Goal: Task Accomplishment & Management: Complete application form

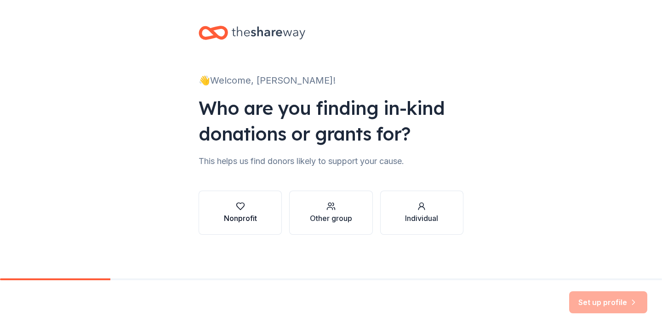
click at [261, 217] on button "Nonprofit" at bounding box center [240, 213] width 83 height 44
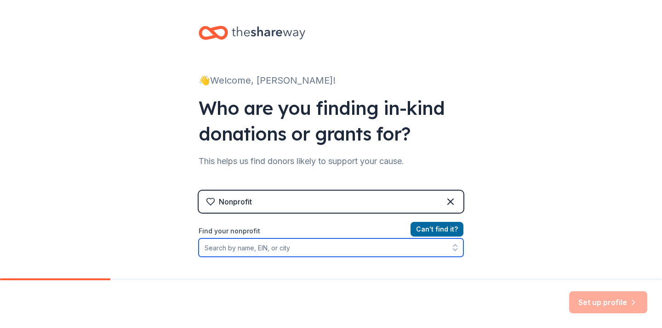
click at [238, 252] on input "Find your nonprofit" at bounding box center [331, 248] width 265 height 18
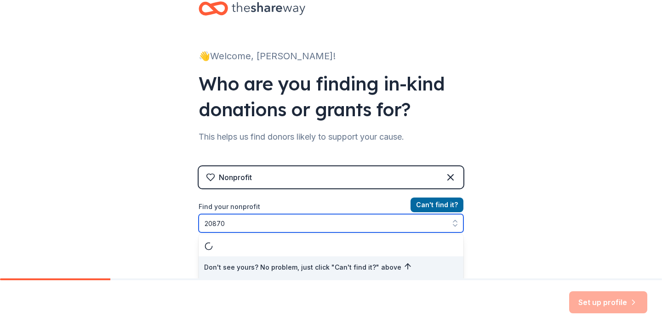
type input "208700"
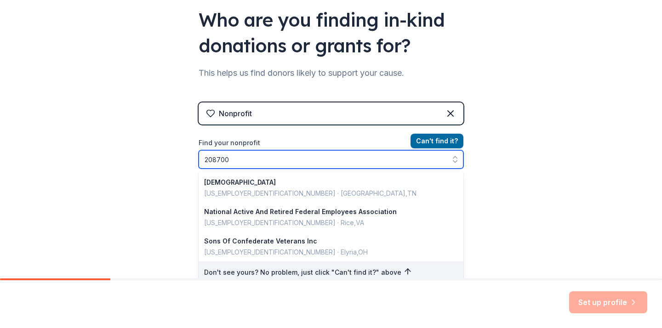
scroll to position [662, 0]
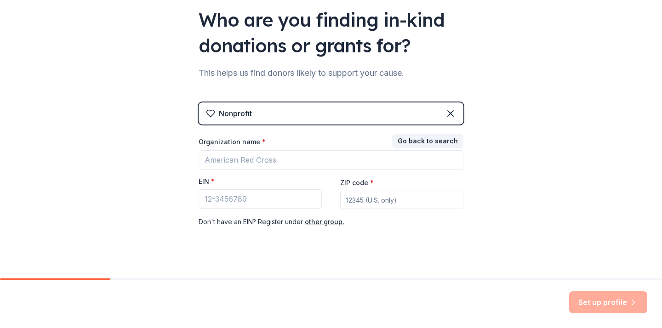
click at [502, 174] on div "👋 Welcome, [PERSON_NAME]! Who are you finding in-kind donations or grants for? …" at bounding box center [331, 101] width 662 height 378
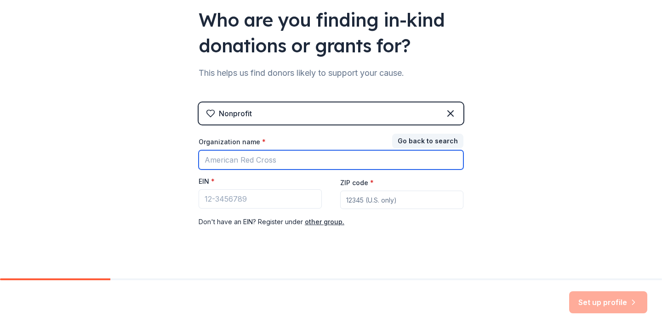
click at [303, 159] on input "Organization name *" at bounding box center [331, 159] width 265 height 19
click at [291, 160] on input "[GEOGRAPHIC_DATA] SChool PTA" at bounding box center [331, 159] width 265 height 19
type input "[GEOGRAPHIC_DATA] PTA"
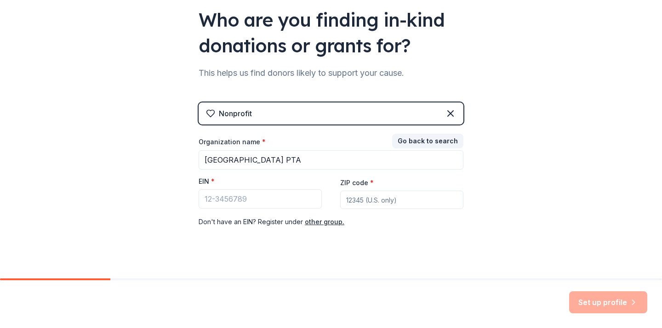
click at [352, 199] on input "ZIP code *" at bounding box center [401, 200] width 123 height 18
click at [288, 201] on input "EIN *" at bounding box center [260, 198] width 123 height 19
type input "2"
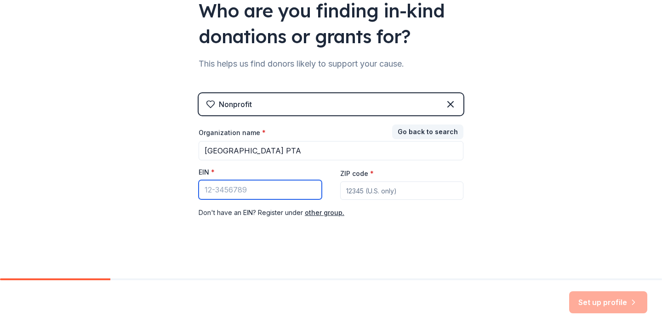
scroll to position [98, 0]
click at [453, 104] on icon at bounding box center [450, 103] width 11 height 11
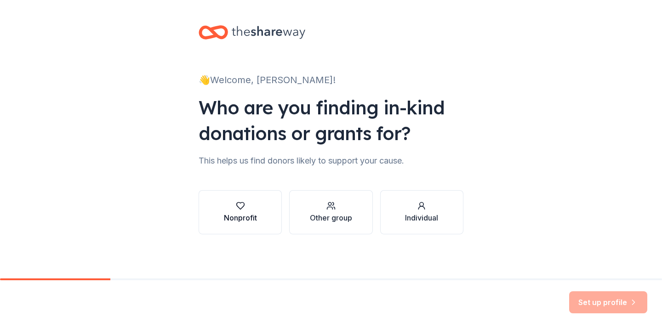
click at [232, 223] on div "Nonprofit" at bounding box center [240, 217] width 33 height 11
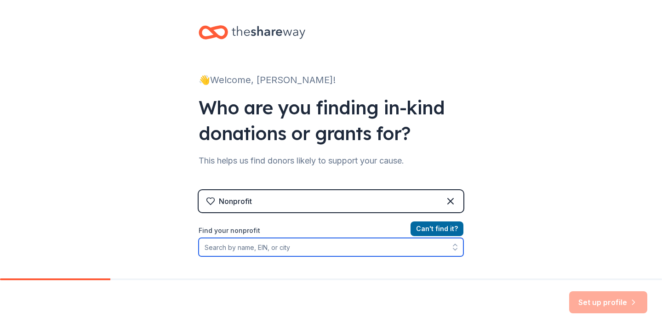
click at [282, 248] on input "Find your nonprofit" at bounding box center [331, 247] width 265 height 18
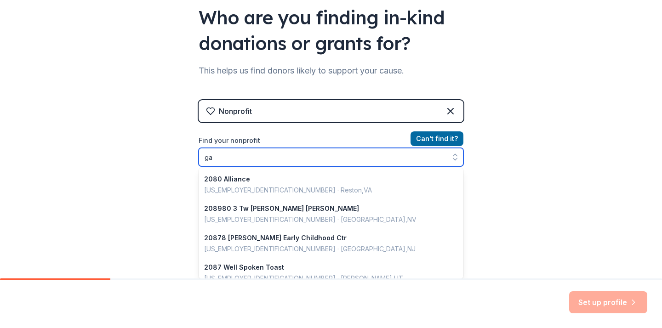
scroll to position [660, 0]
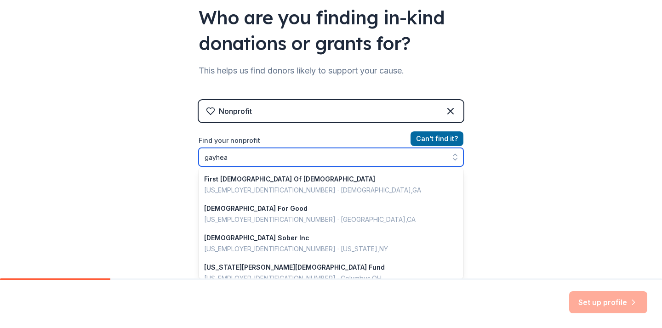
type input "gayhead"
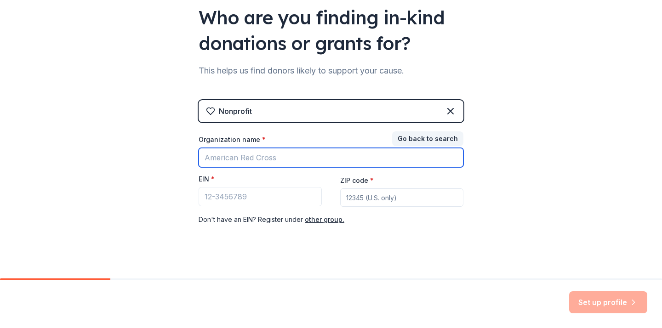
click at [232, 161] on input "Organization name *" at bounding box center [331, 157] width 265 height 19
type input "Gayhead Elementary School PTA"
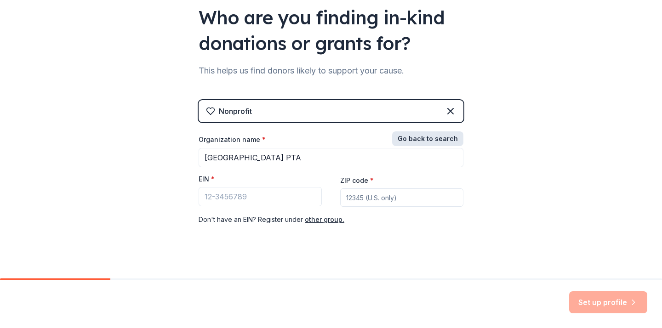
click at [427, 137] on button "Go back to search" at bounding box center [427, 138] width 71 height 15
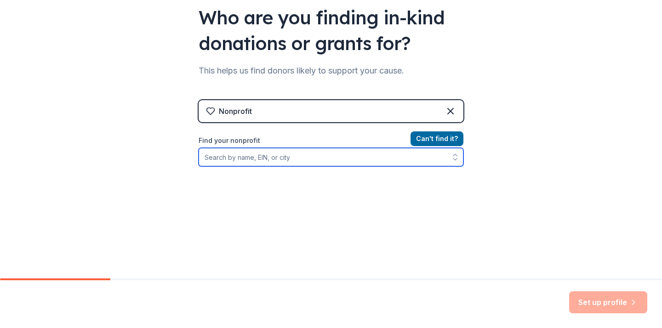
click at [384, 156] on input "Find your nonprofit" at bounding box center [331, 157] width 265 height 18
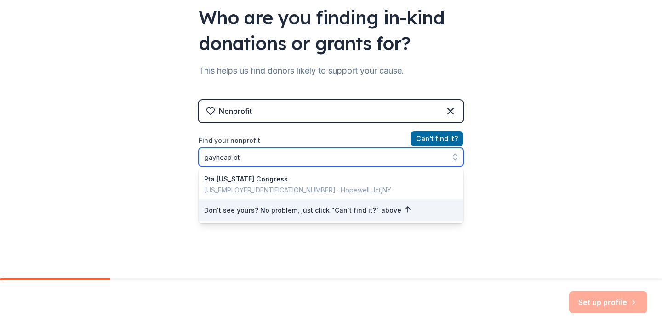
type input "gayhead pta"
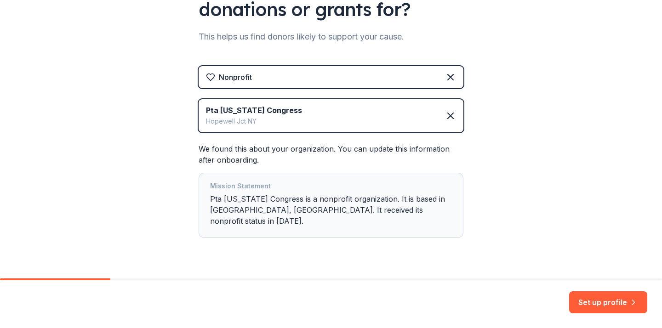
scroll to position [136, 0]
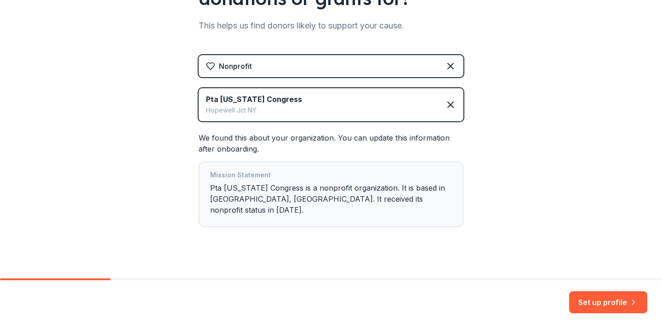
click at [375, 111] on div "Pta New York Congress Hopewell Jct NY" at bounding box center [331, 104] width 265 height 33
click at [454, 100] on div "Pta New York Congress Hopewell Jct NY" at bounding box center [331, 104] width 265 height 33
click at [451, 103] on icon at bounding box center [451, 105] width 6 height 6
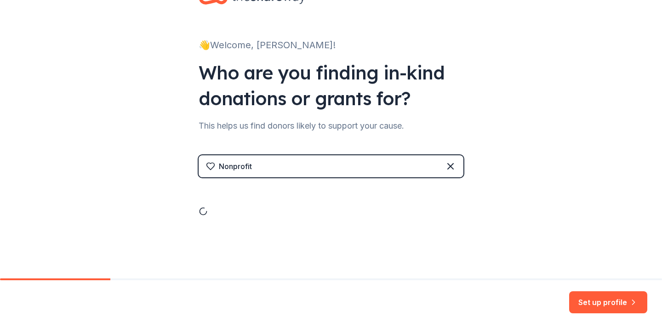
scroll to position [0, 0]
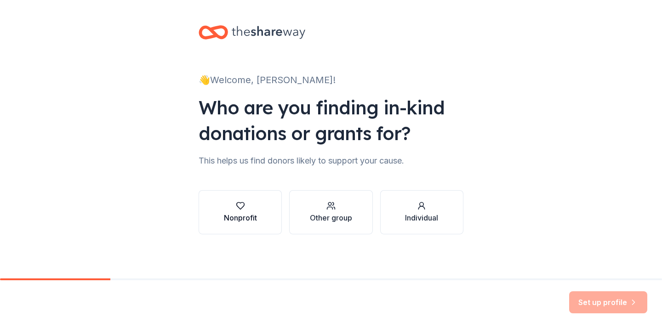
click at [245, 217] on div "Nonprofit" at bounding box center [240, 217] width 33 height 11
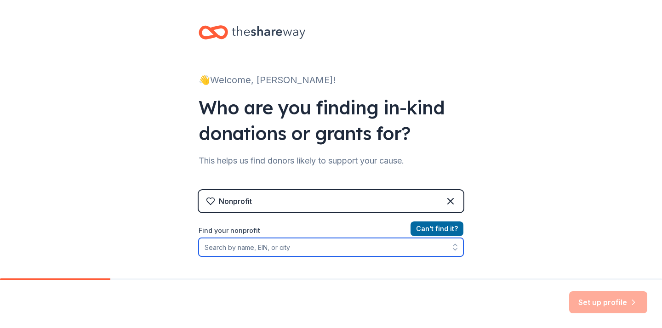
click at [243, 251] on input "Find your nonprofit" at bounding box center [331, 247] width 265 height 18
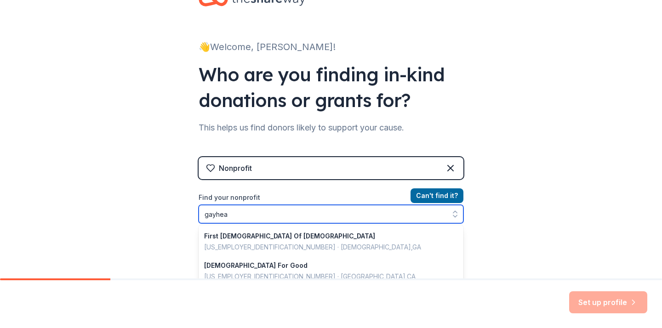
type input "gayhead"
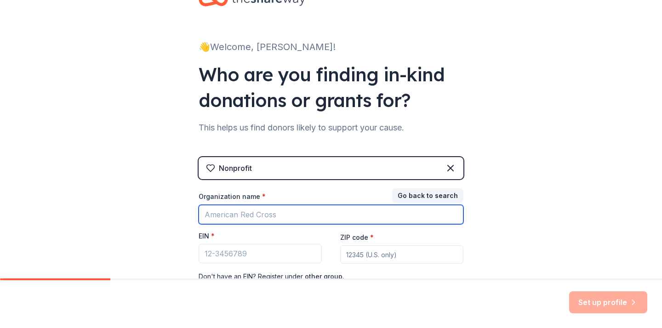
click at [220, 213] on input "Organization name *" at bounding box center [331, 214] width 265 height 19
type input "Gayhead Elementary School PTA"
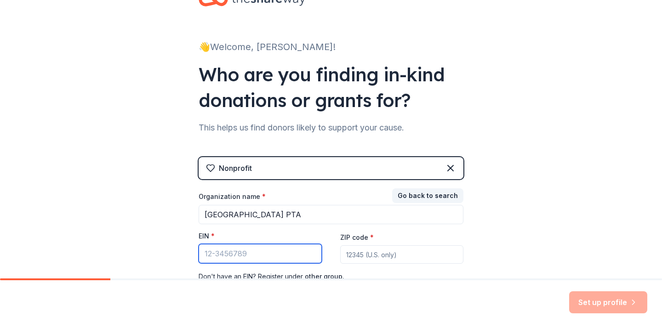
click at [227, 257] on input "EIN *" at bounding box center [260, 253] width 123 height 19
paste input "23-7007274"
type input "23-7007274"
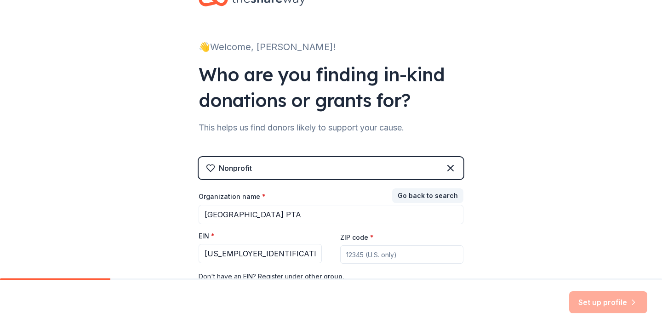
click at [348, 254] on input "ZIP code *" at bounding box center [401, 255] width 123 height 18
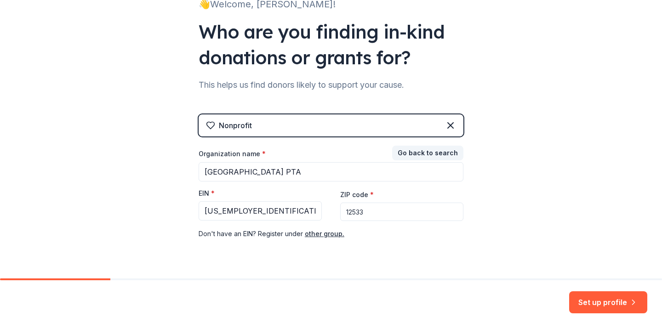
scroll to position [100, 0]
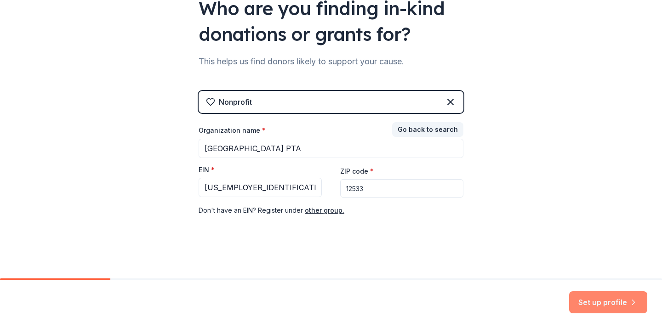
type input "12533"
click at [595, 301] on button "Set up profile" at bounding box center [608, 302] width 78 height 22
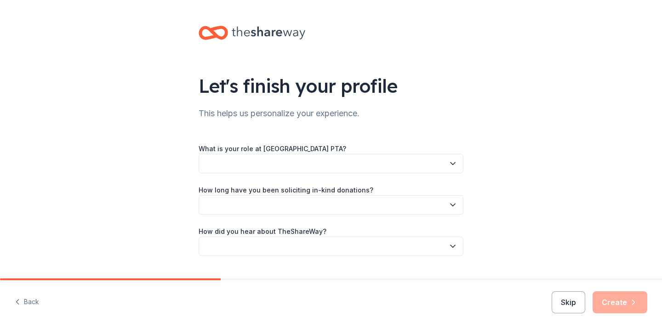
click at [445, 169] on button "button" at bounding box center [331, 163] width 265 height 19
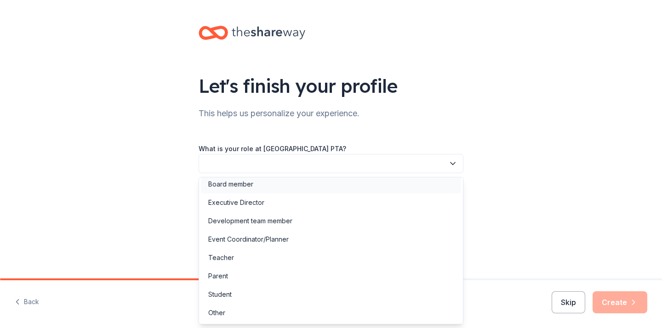
scroll to position [2, 0]
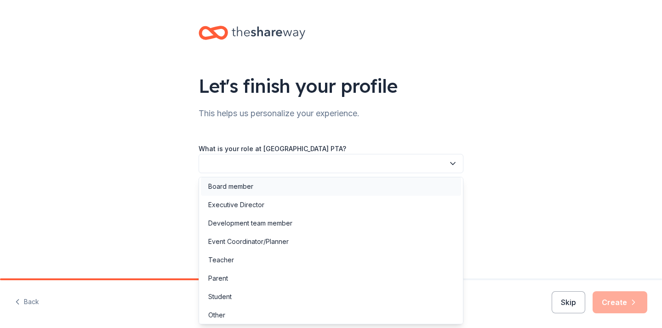
click at [294, 187] on div "Board member" at bounding box center [331, 186] width 260 height 18
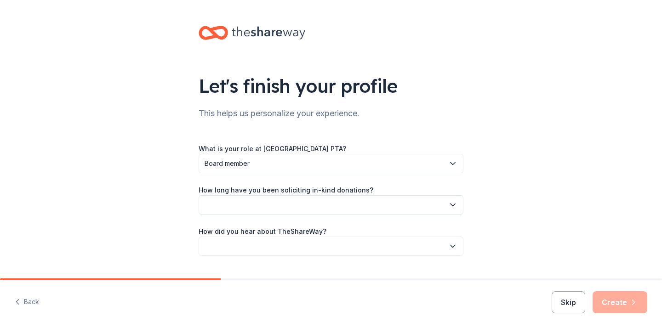
click at [260, 210] on button "button" at bounding box center [331, 204] width 265 height 19
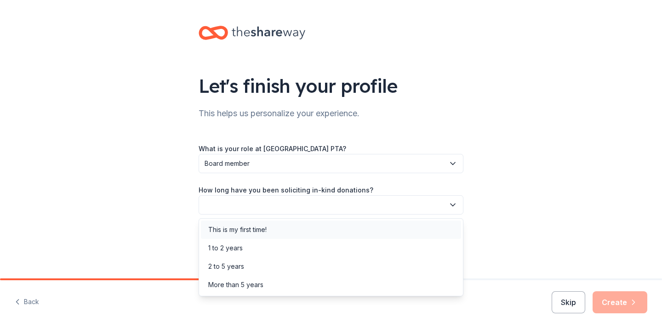
click at [249, 229] on div "This is my first time!" at bounding box center [237, 229] width 58 height 11
click at [269, 204] on span "This is my first time!" at bounding box center [325, 205] width 240 height 11
click at [239, 286] on div "More than 5 years" at bounding box center [235, 285] width 55 height 11
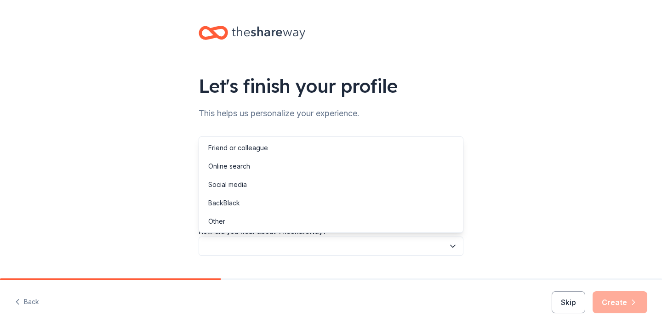
click at [253, 250] on button "button" at bounding box center [331, 246] width 265 height 19
click at [249, 168] on div "Online search" at bounding box center [229, 166] width 42 height 11
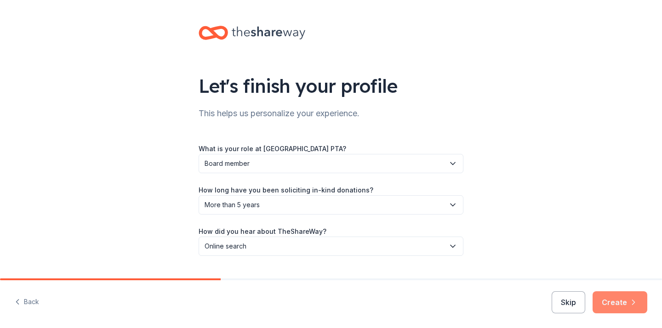
click at [625, 307] on button "Create" at bounding box center [620, 302] width 55 height 22
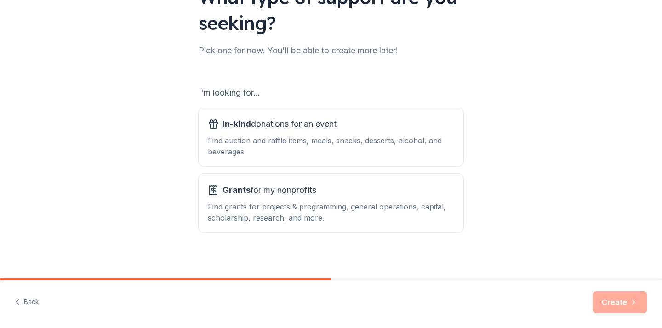
scroll to position [92, 0]
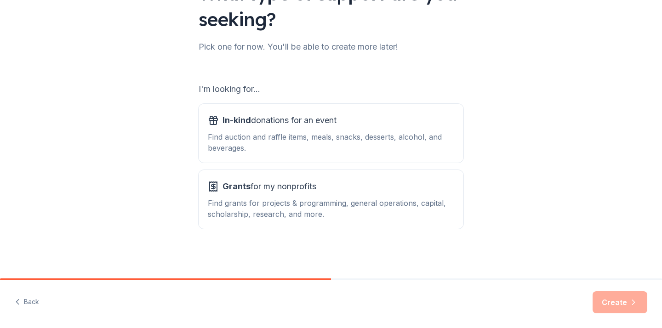
click at [352, 164] on div "I'm looking for... In-kind donations for an event Find auction and raffle items…" at bounding box center [331, 155] width 265 height 147
click at [355, 154] on button "In-kind donations for an event Find auction and raffle items, meals, snacks, de…" at bounding box center [331, 133] width 265 height 59
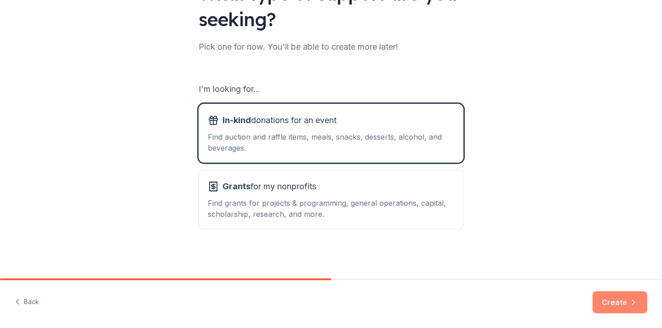
click at [608, 307] on button "Create" at bounding box center [620, 302] width 55 height 22
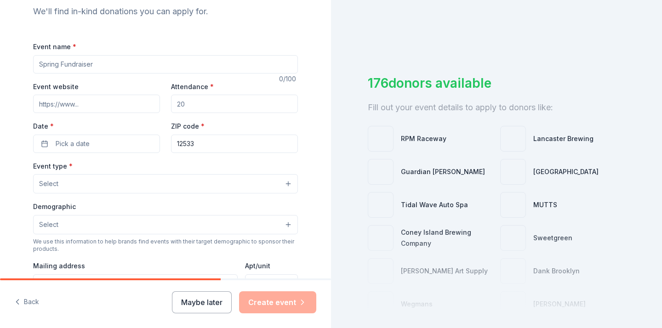
scroll to position [105, 0]
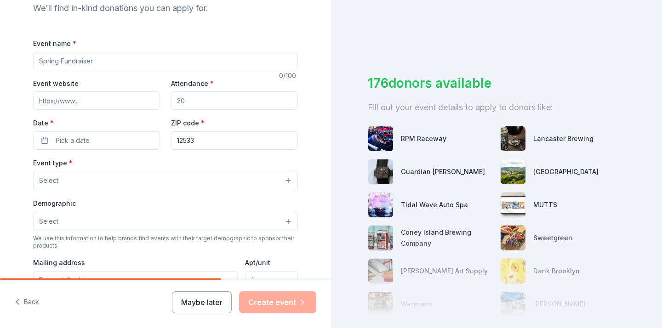
click at [97, 60] on input "Event name *" at bounding box center [165, 61] width 265 height 18
type input "New Teacher Welcome"
click at [193, 104] on input "Attendance *" at bounding box center [234, 100] width 127 height 18
click at [111, 143] on button "Pick a date" at bounding box center [96, 140] width 127 height 18
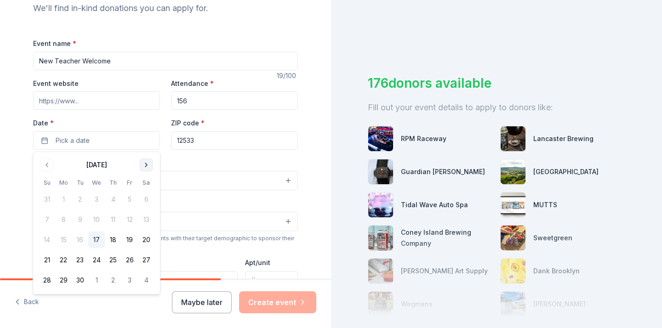
click at [145, 166] on button "Go to next month" at bounding box center [146, 165] width 13 height 13
click at [79, 220] on button "7" at bounding box center [80, 219] width 17 height 17
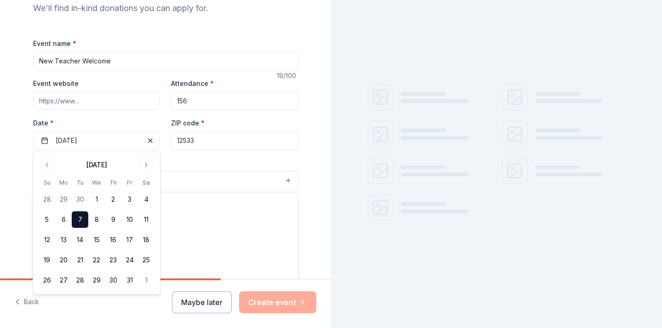
click at [203, 183] on button "Select" at bounding box center [165, 180] width 265 height 19
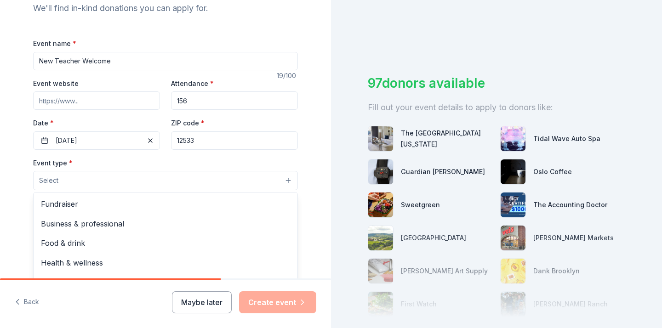
click at [194, 103] on div "Event name * New Teacher Welcome 19 /100 Event website Attendance * 156 Date * …" at bounding box center [165, 250] width 265 height 425
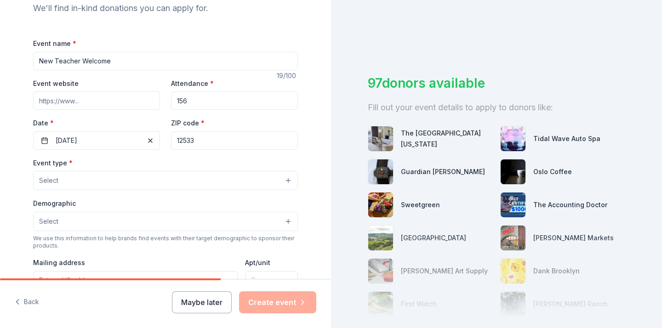
click at [194, 103] on input "156" at bounding box center [234, 100] width 127 height 18
type input "1"
type input "156"
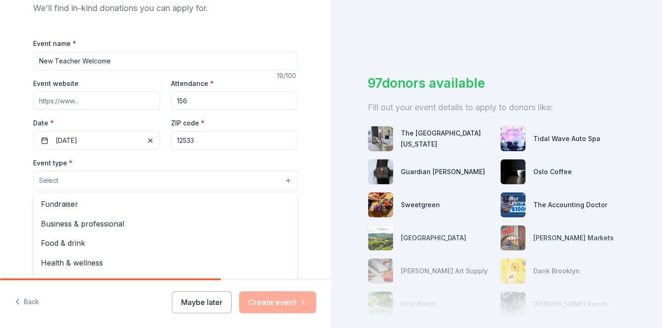
click at [100, 178] on button "Select" at bounding box center [165, 180] width 265 height 19
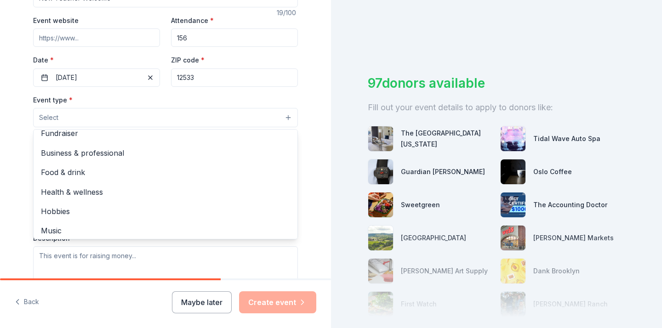
scroll to position [0, 0]
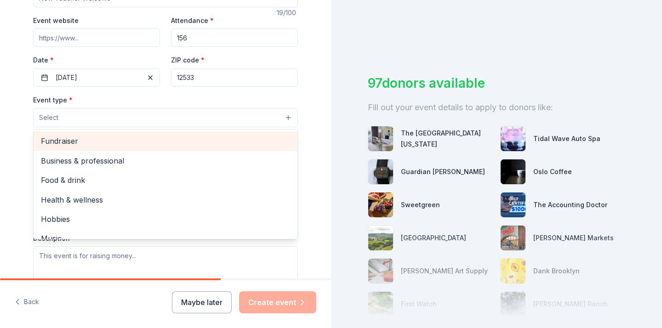
click at [107, 139] on span "Fundraiser" at bounding box center [165, 141] width 249 height 12
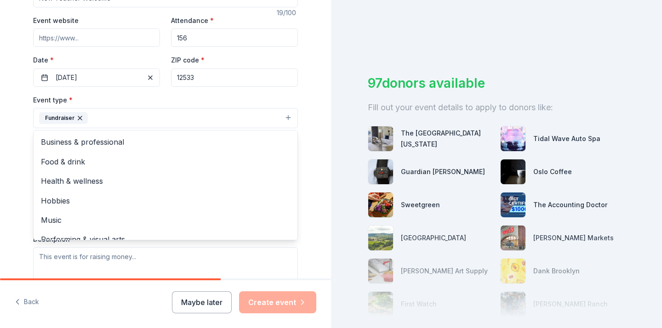
click at [314, 127] on div "Tell us about your event. We'll find in-kind donations you can apply for. Event…" at bounding box center [165, 138] width 331 height 613
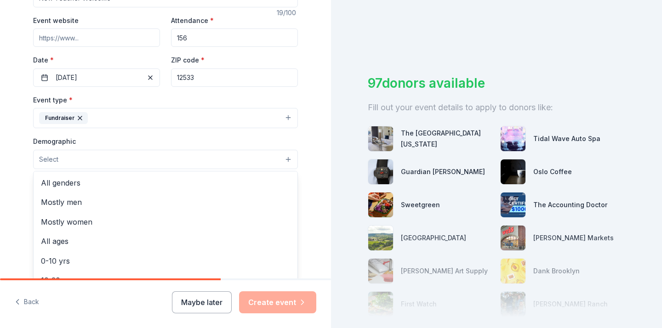
click at [171, 155] on button "Select" at bounding box center [165, 159] width 265 height 19
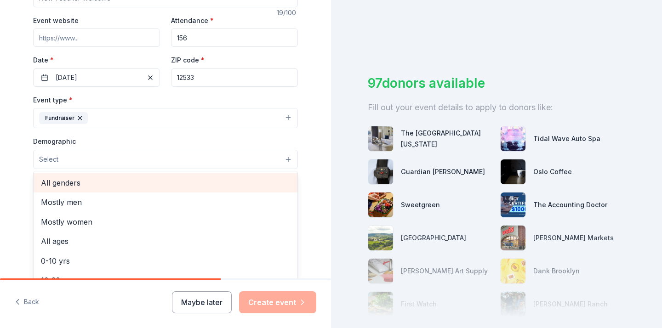
click at [74, 183] on span "All genders" at bounding box center [165, 183] width 249 height 12
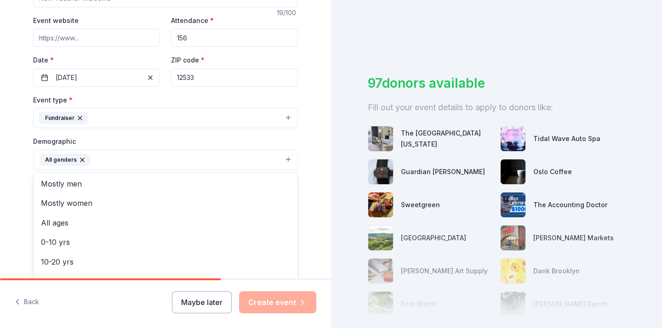
click at [320, 183] on div "Tell us about your event. We'll find in-kind donations you can apply for. Event…" at bounding box center [165, 139] width 331 height 614
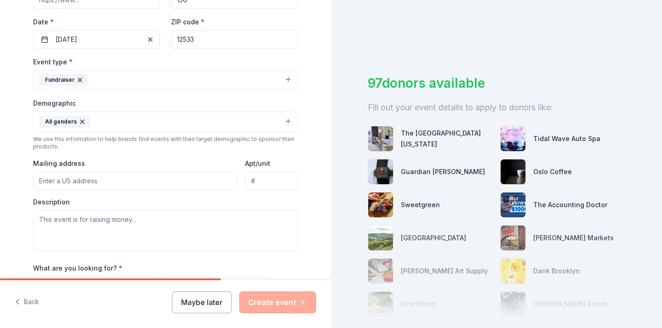
scroll to position [223, 0]
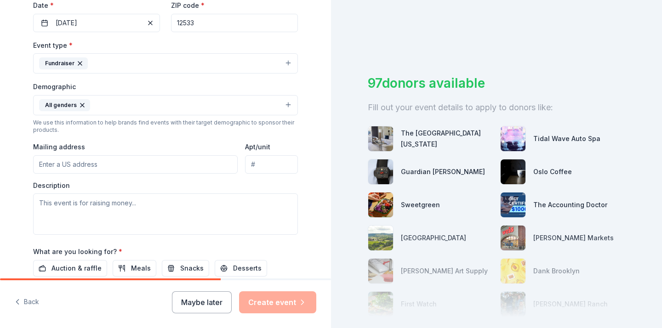
click at [183, 168] on input "Mailing address" at bounding box center [135, 164] width 205 height 18
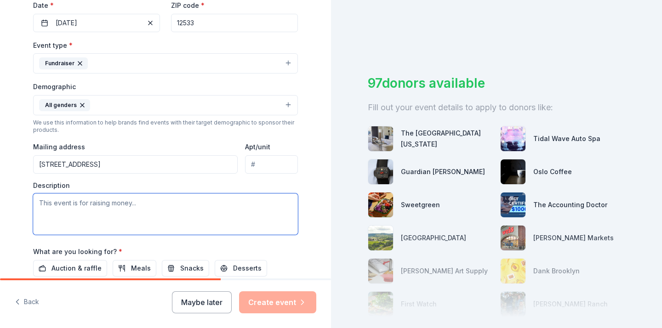
type input "37 Brothers Road, Stormville, NY, 12582"
drag, startPoint x: 134, startPoint y: 203, endPoint x: 55, endPoint y: 202, distance: 78.6
click at [55, 201] on textarea at bounding box center [165, 214] width 265 height 41
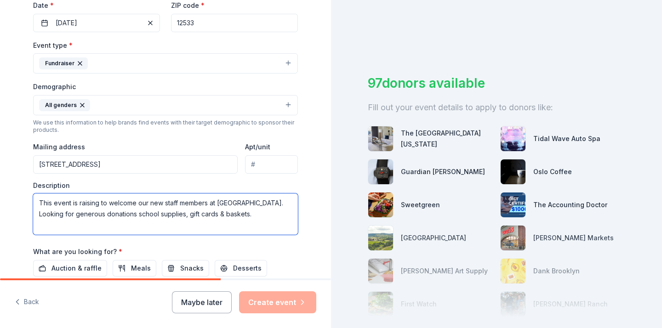
click at [260, 206] on textarea "This event is raising to welcome our new staff members at Gayhead Elemntary Sch…" at bounding box center [165, 214] width 265 height 41
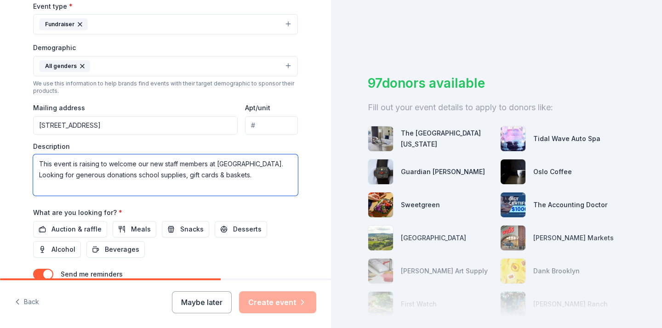
scroll to position [274, 0]
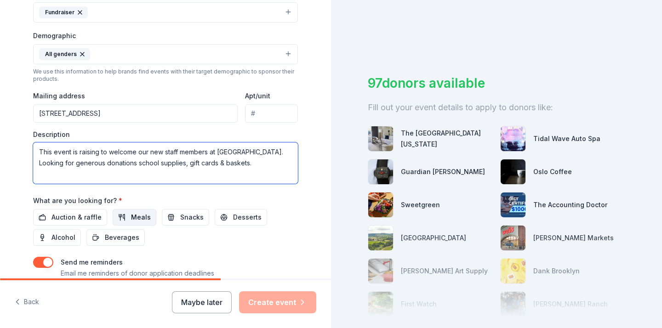
type textarea "This event is raising to welcome our new staff members at Gayhead Elementary Sc…"
click at [138, 217] on span "Meals" at bounding box center [141, 217] width 20 height 11
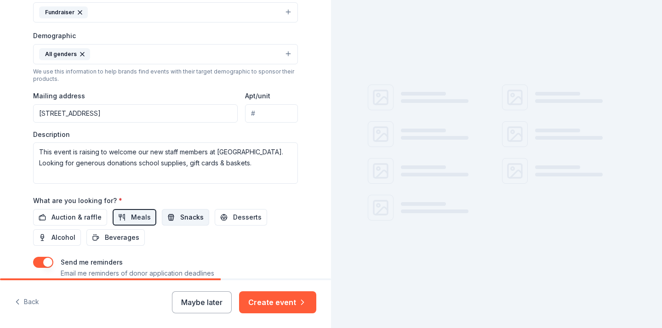
click at [171, 217] on button "Snacks" at bounding box center [185, 217] width 47 height 17
click at [233, 212] on span "Desserts" at bounding box center [247, 217] width 29 height 11
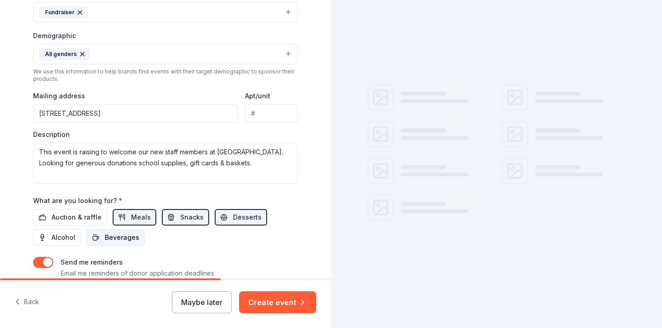
click at [126, 236] on span "Beverages" at bounding box center [122, 237] width 34 height 11
click at [85, 221] on span "Auction & raffle" at bounding box center [76, 217] width 50 height 11
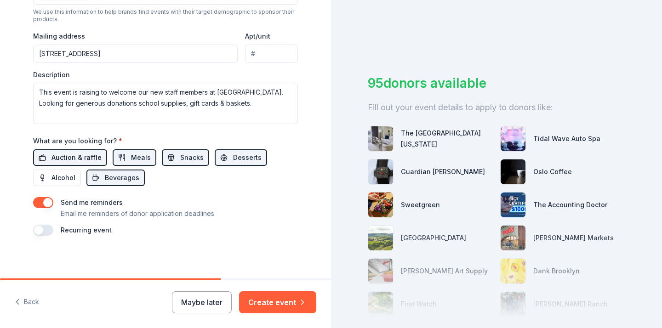
scroll to position [335, 0]
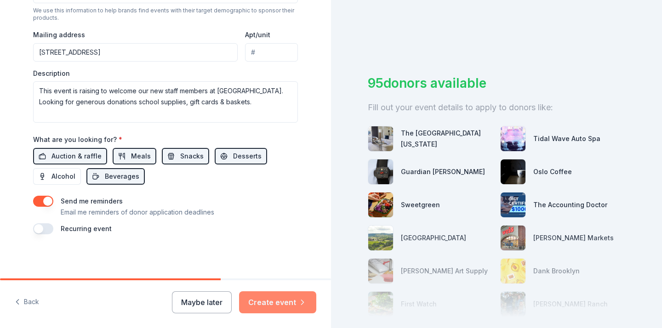
click at [279, 303] on button "Create event" at bounding box center [277, 302] width 77 height 22
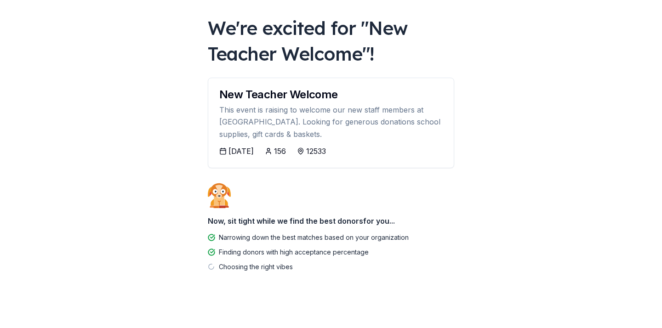
scroll to position [48, 0]
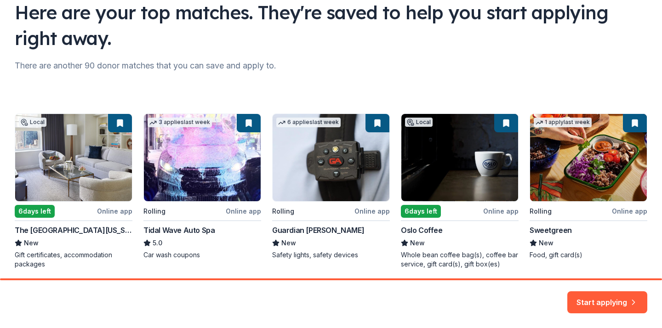
scroll to position [108, 0]
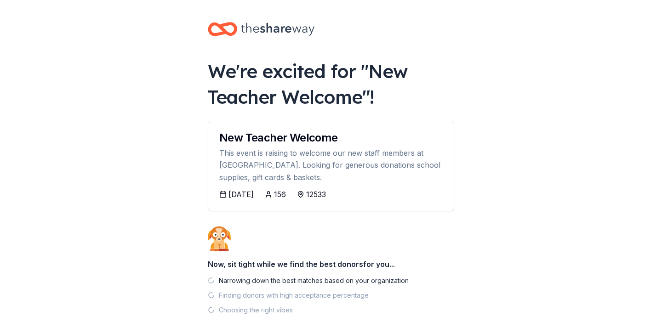
scroll to position [48, 0]
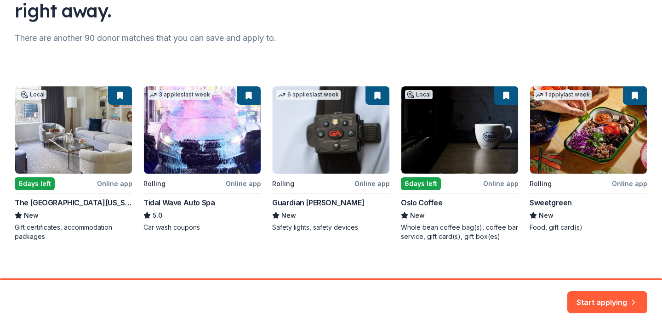
scroll to position [108, 0]
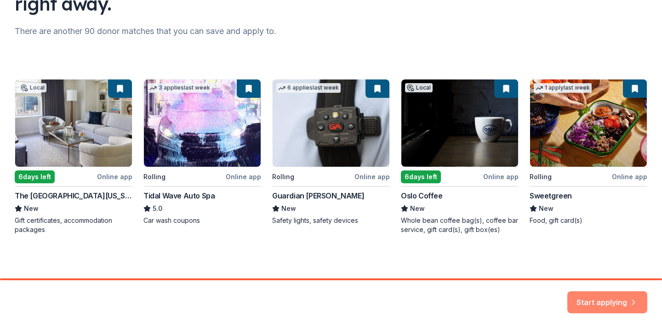
click at [609, 295] on button "Start applying" at bounding box center [607, 297] width 80 height 22
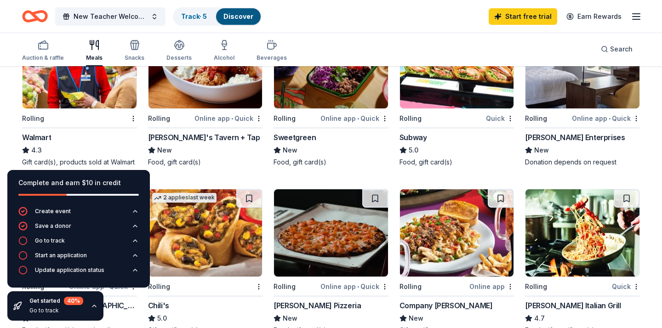
scroll to position [333, 0]
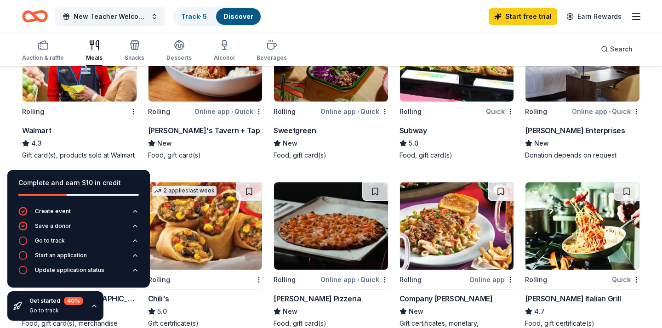
click at [93, 309] on icon "button" at bounding box center [94, 306] width 7 height 7
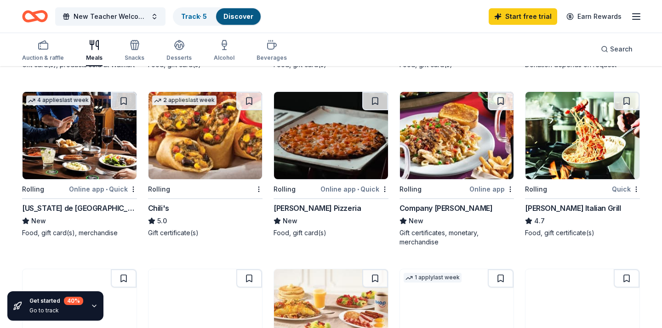
scroll to position [421, 0]
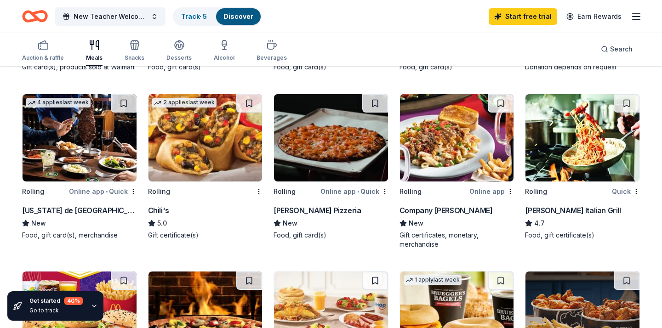
click at [297, 210] on div "[PERSON_NAME] Pizzeria" at bounding box center [317, 210] width 87 height 11
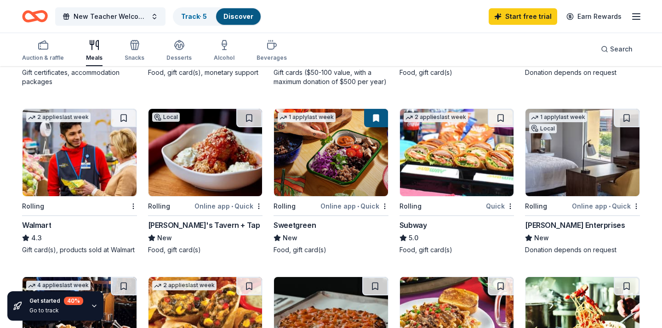
scroll to position [245, 0]
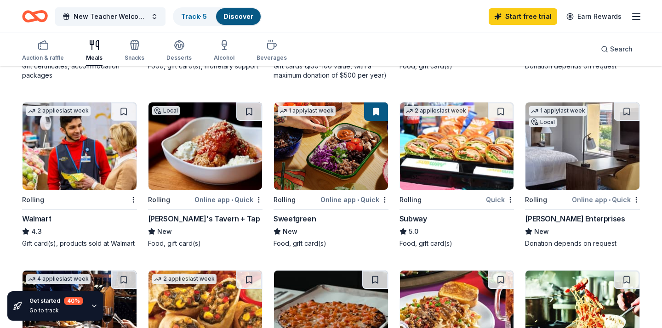
click at [99, 154] on img at bounding box center [80, 146] width 114 height 87
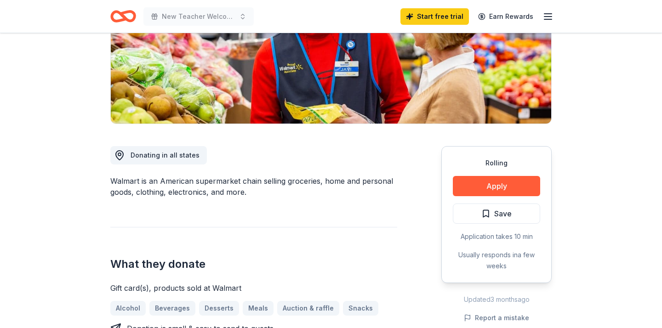
scroll to position [157, 0]
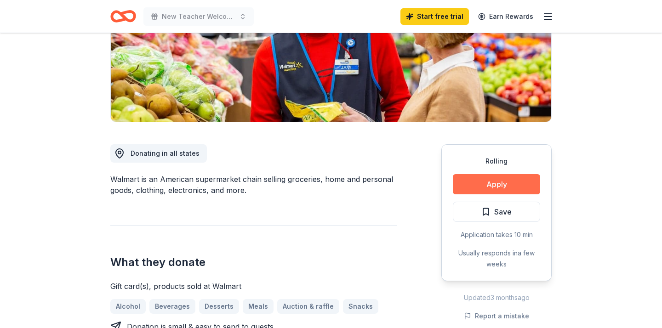
click at [481, 189] on button "Apply" at bounding box center [496, 184] width 87 height 20
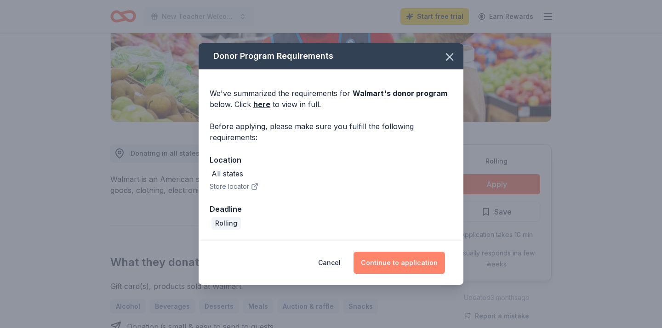
click at [399, 269] on button "Continue to application" at bounding box center [399, 263] width 91 height 22
